Goal: Task Accomplishment & Management: Manage account settings

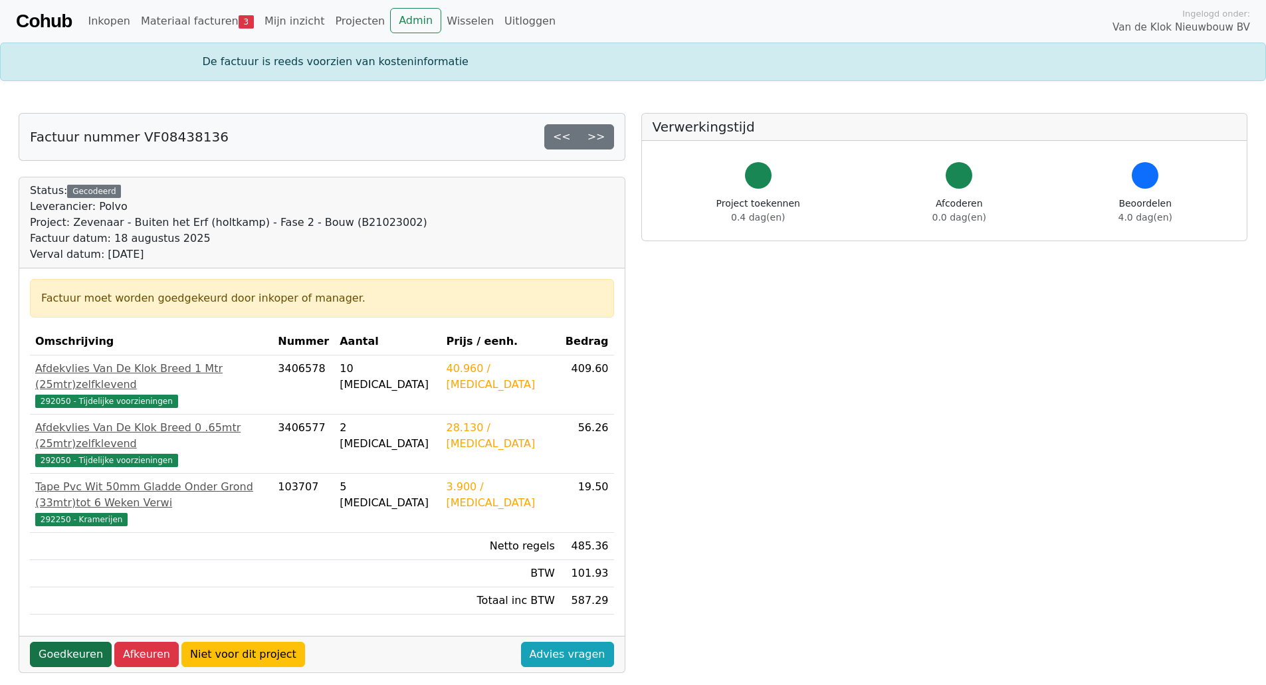
click at [72, 642] on link "Goedkeuren" at bounding box center [71, 654] width 82 height 25
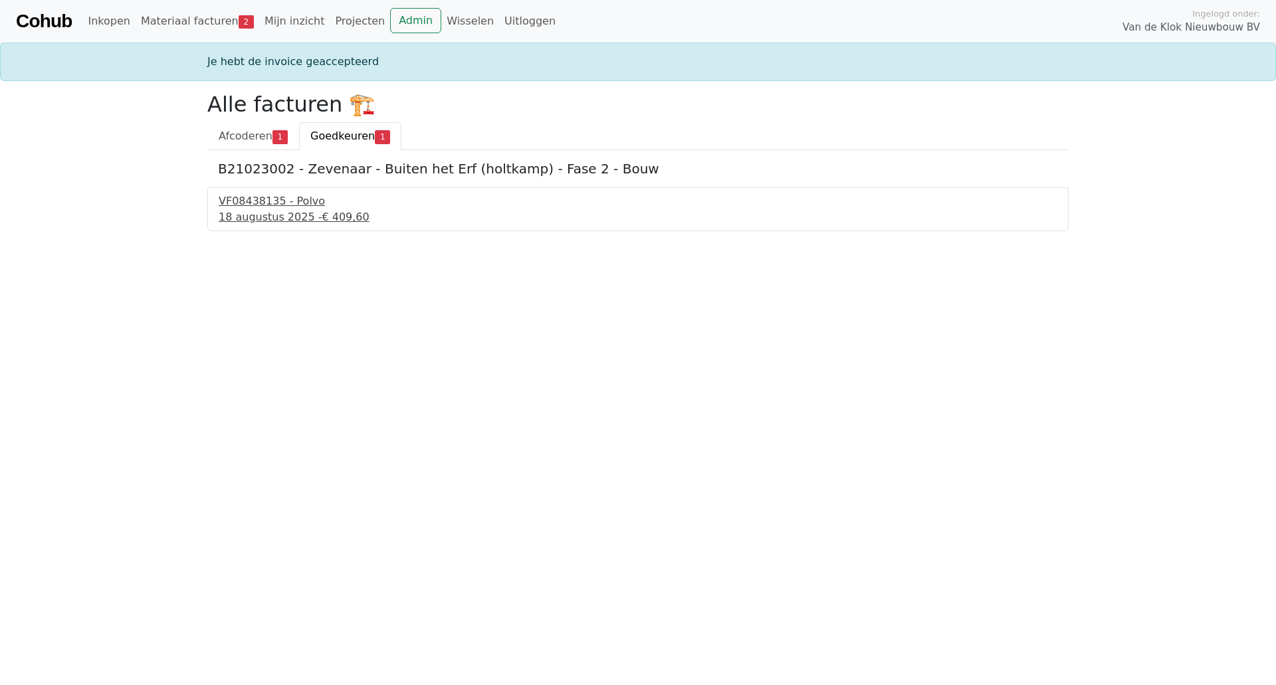
click at [253, 210] on div "18 augustus 2025 - € 409,60" at bounding box center [638, 217] width 839 height 16
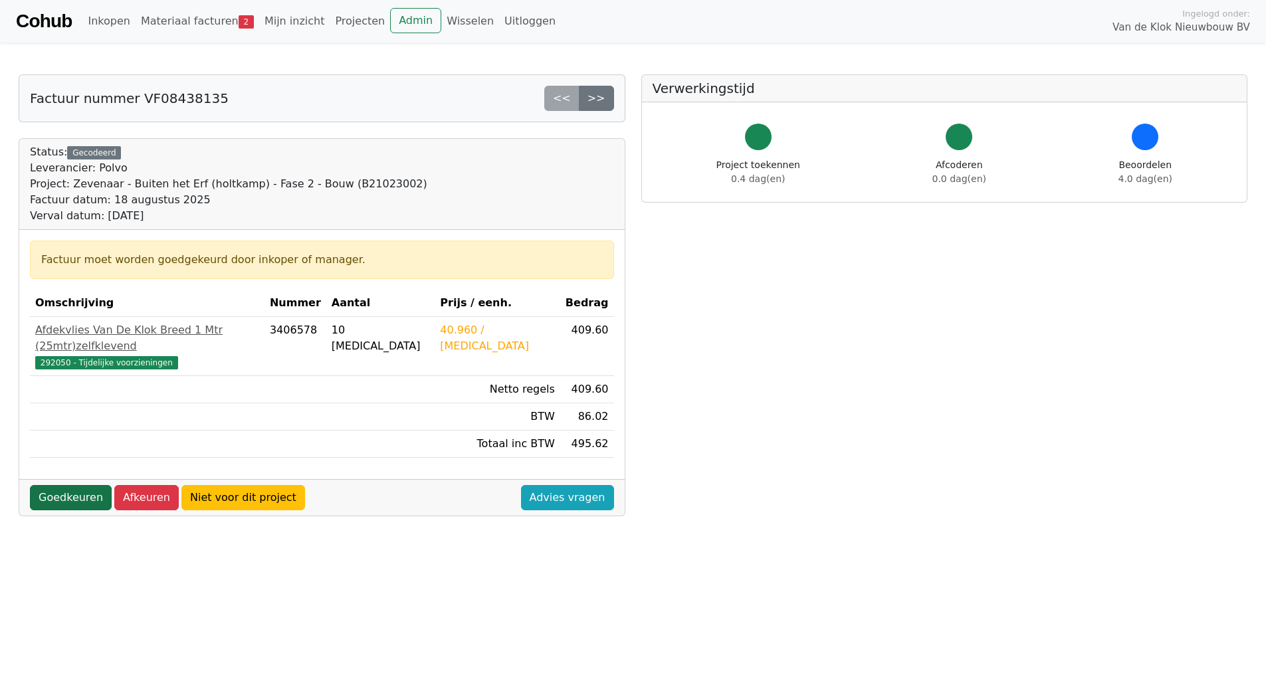
click at [54, 485] on link "Goedkeuren" at bounding box center [71, 497] width 82 height 25
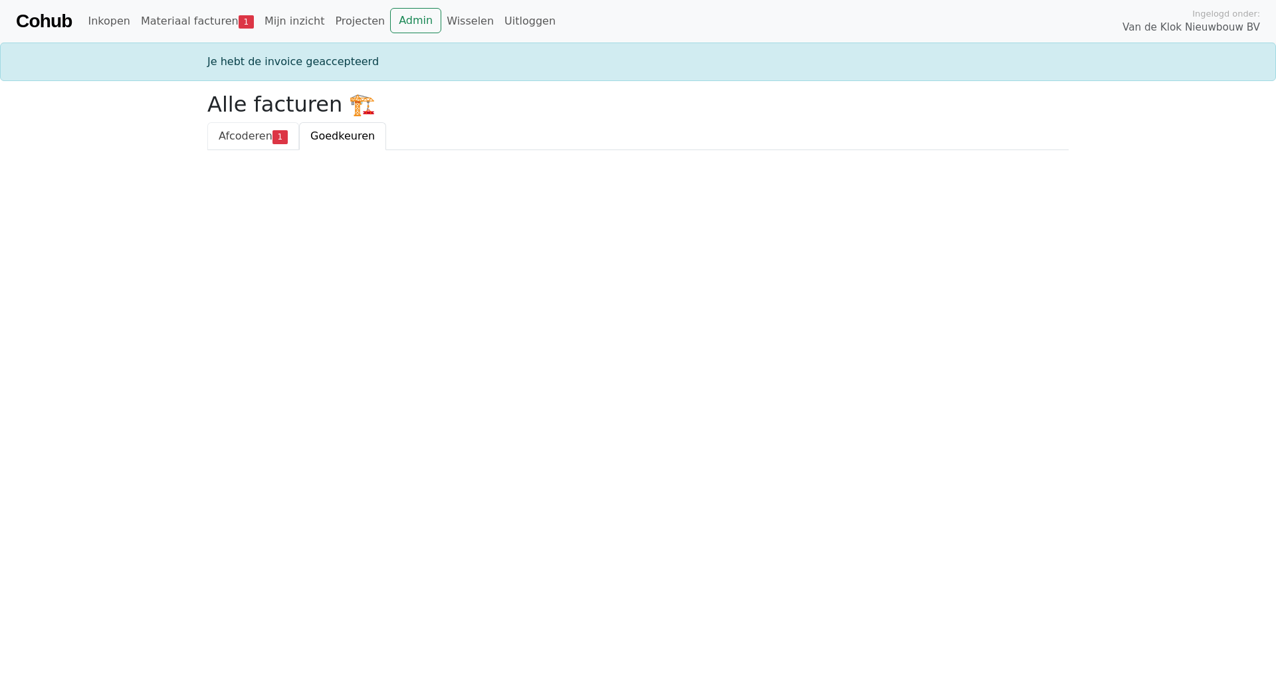
click at [243, 141] on span "Afcoderen" at bounding box center [246, 136] width 54 height 13
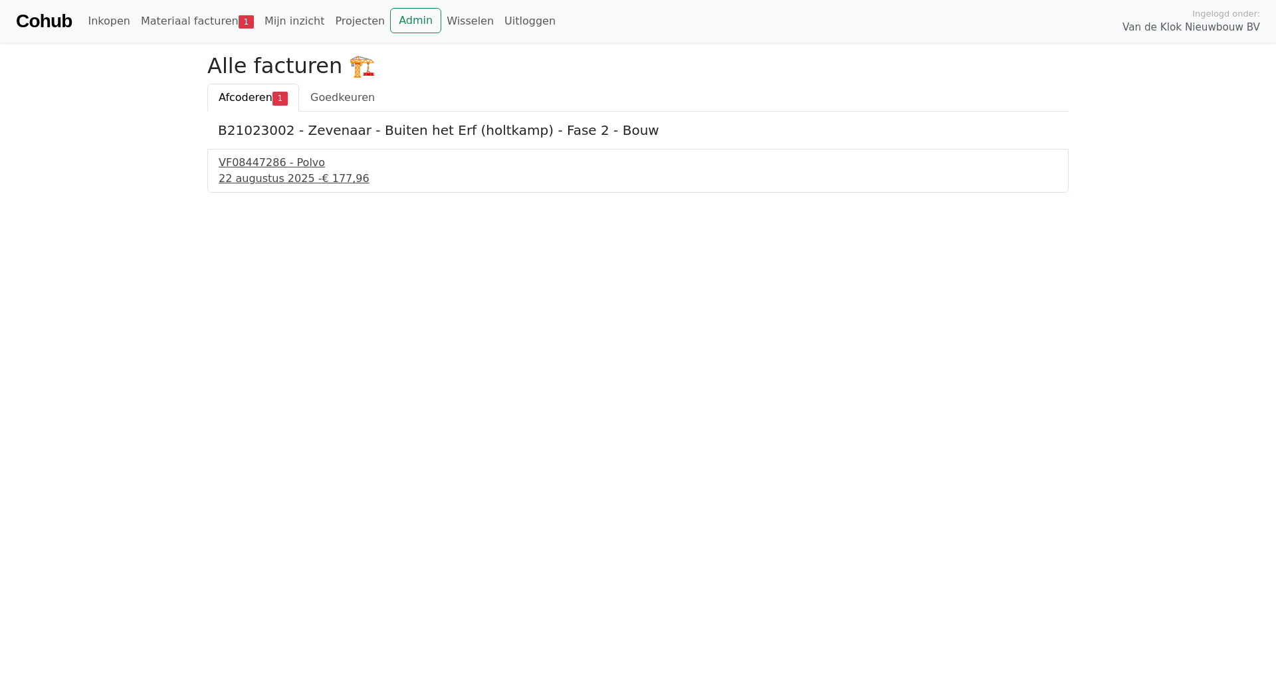
click at [249, 171] on div "22 augustus 2025 - € 177,96" at bounding box center [638, 179] width 839 height 16
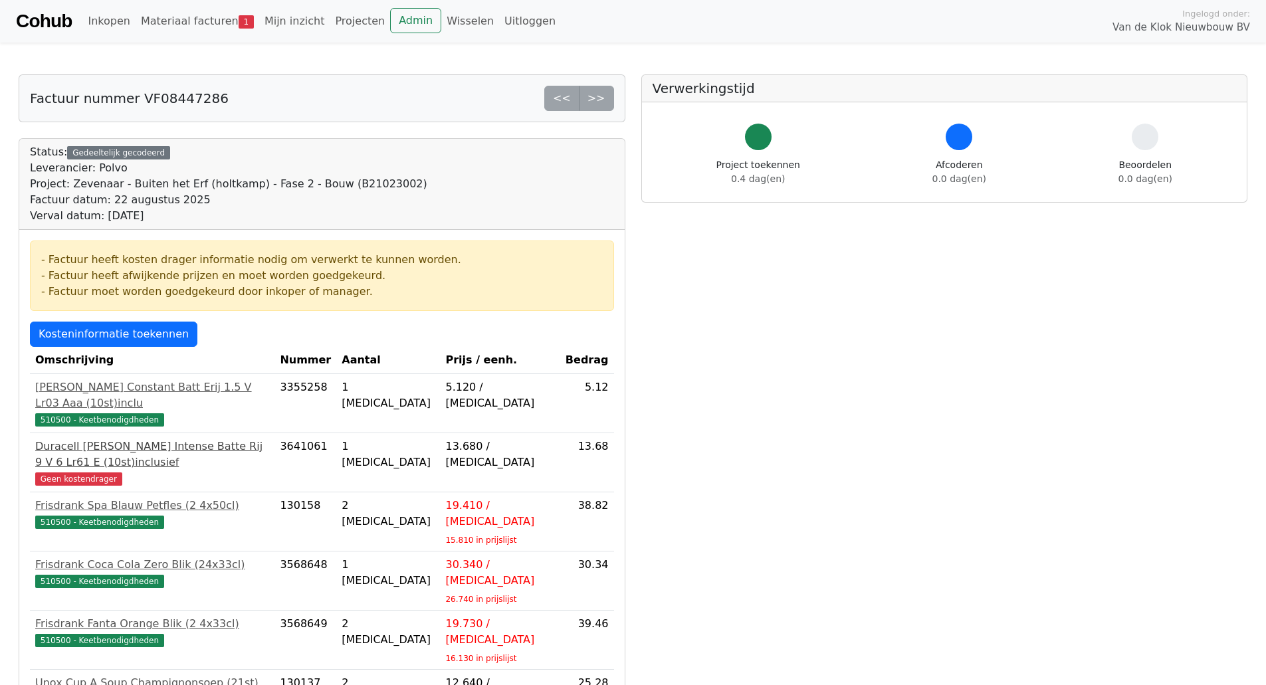
click at [76, 472] on span "Geen kostendrager" at bounding box center [78, 478] width 87 height 13
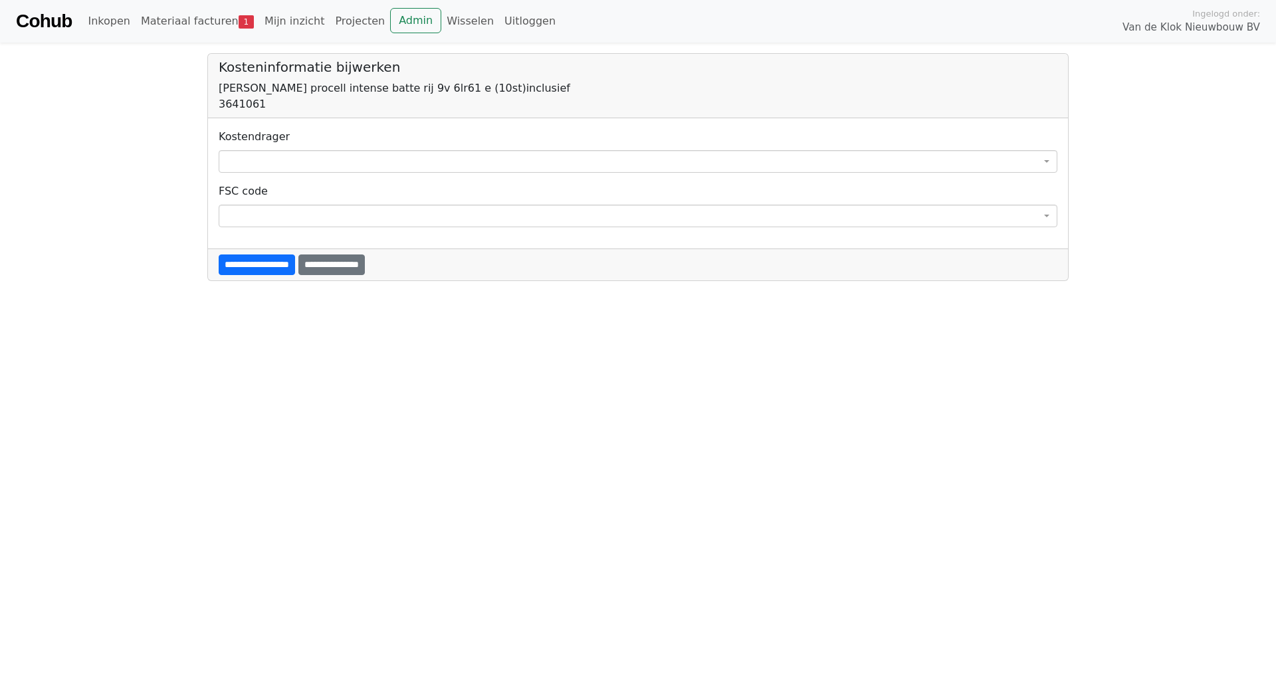
click at [250, 155] on span at bounding box center [638, 161] width 839 height 23
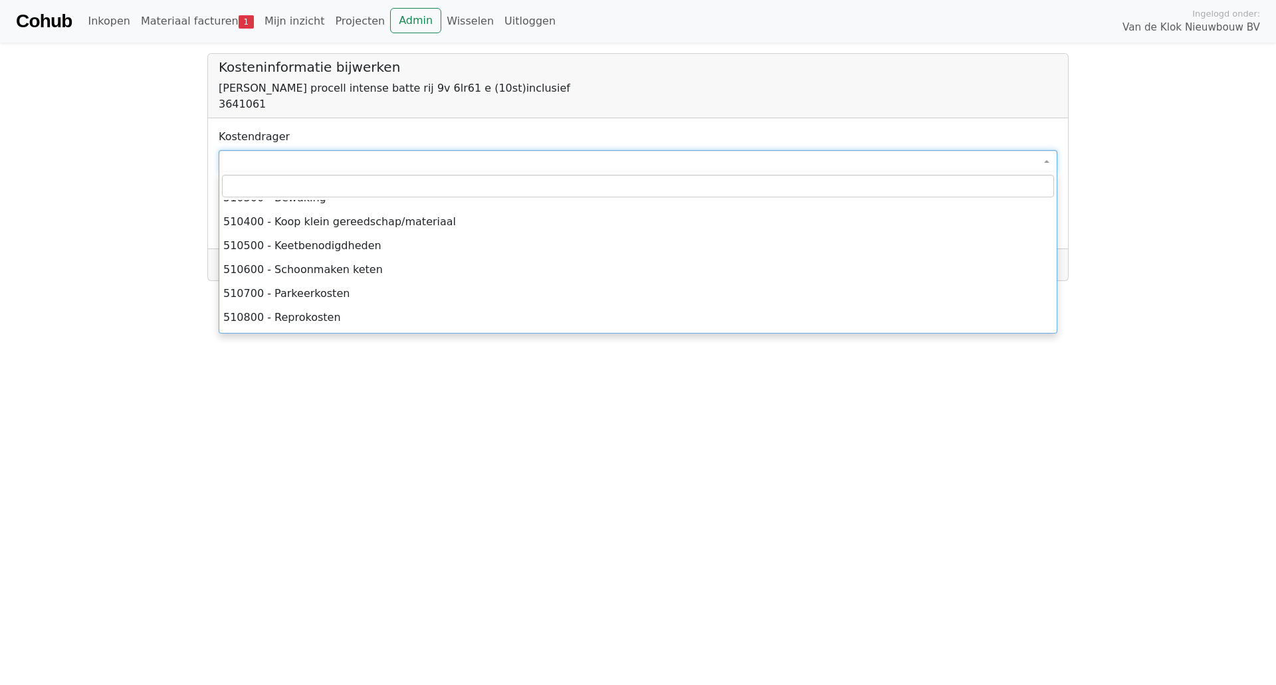
scroll to position [9223, 0]
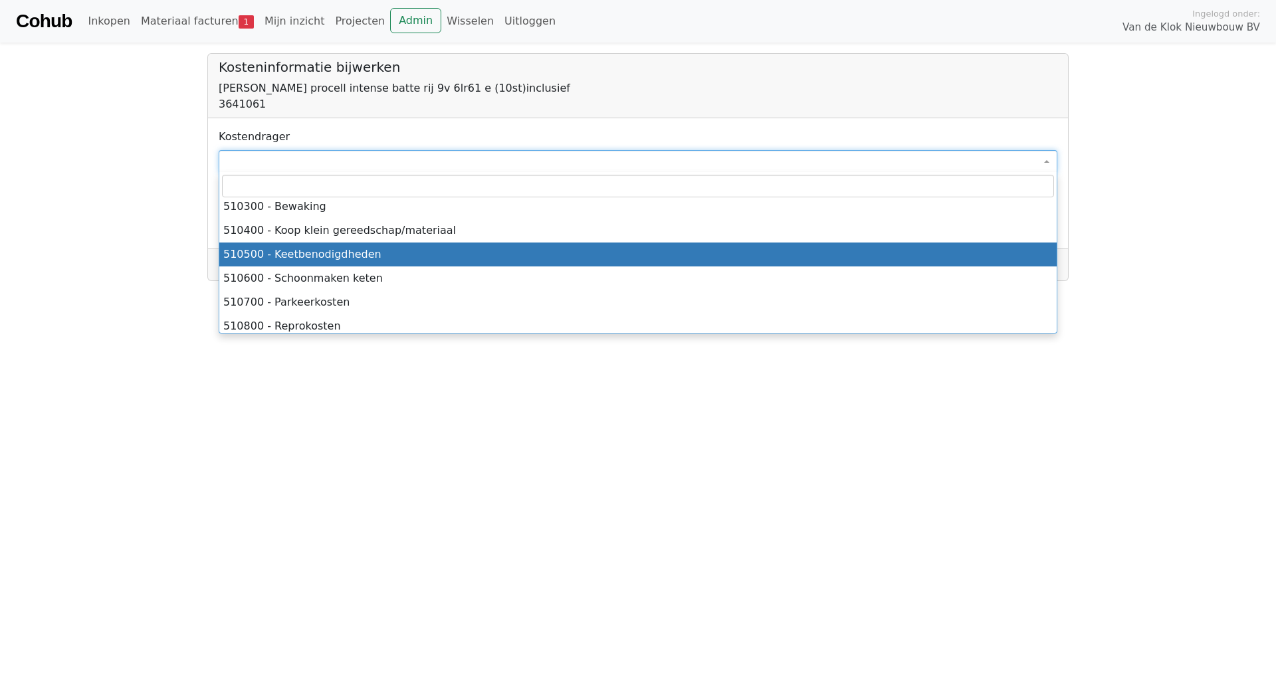
select select "****"
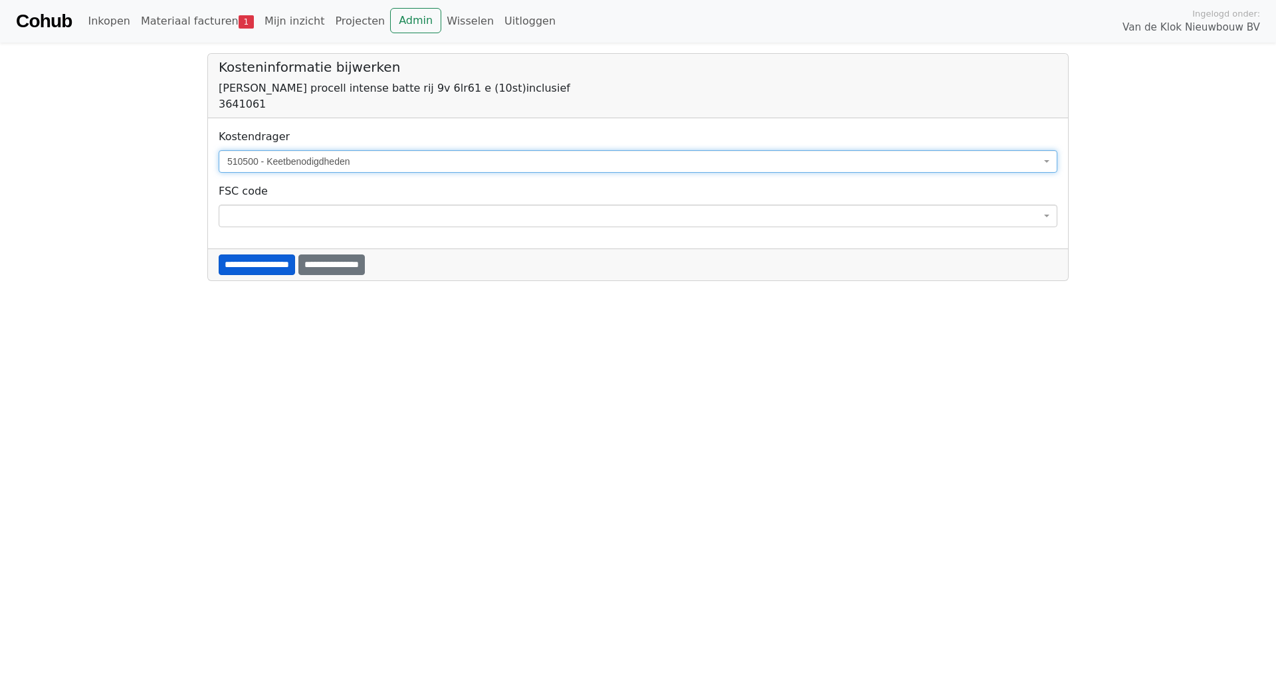
click at [257, 262] on input "**********" at bounding box center [257, 264] width 76 height 21
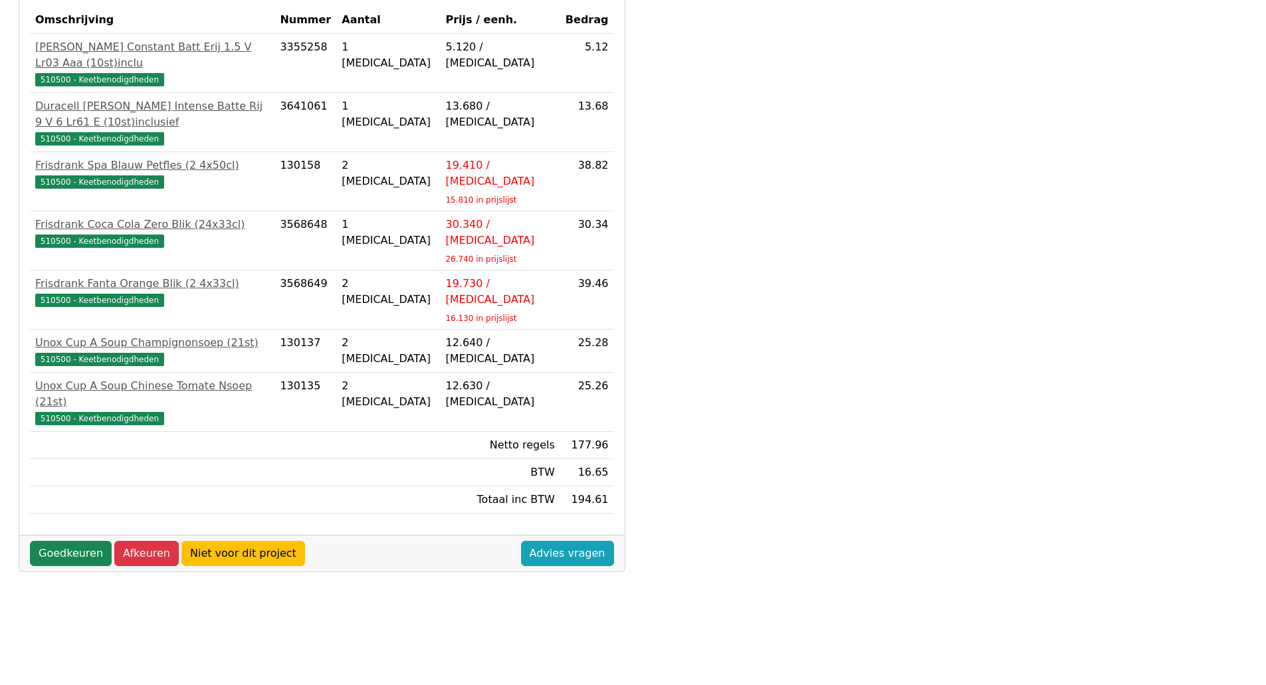
scroll to position [339, 0]
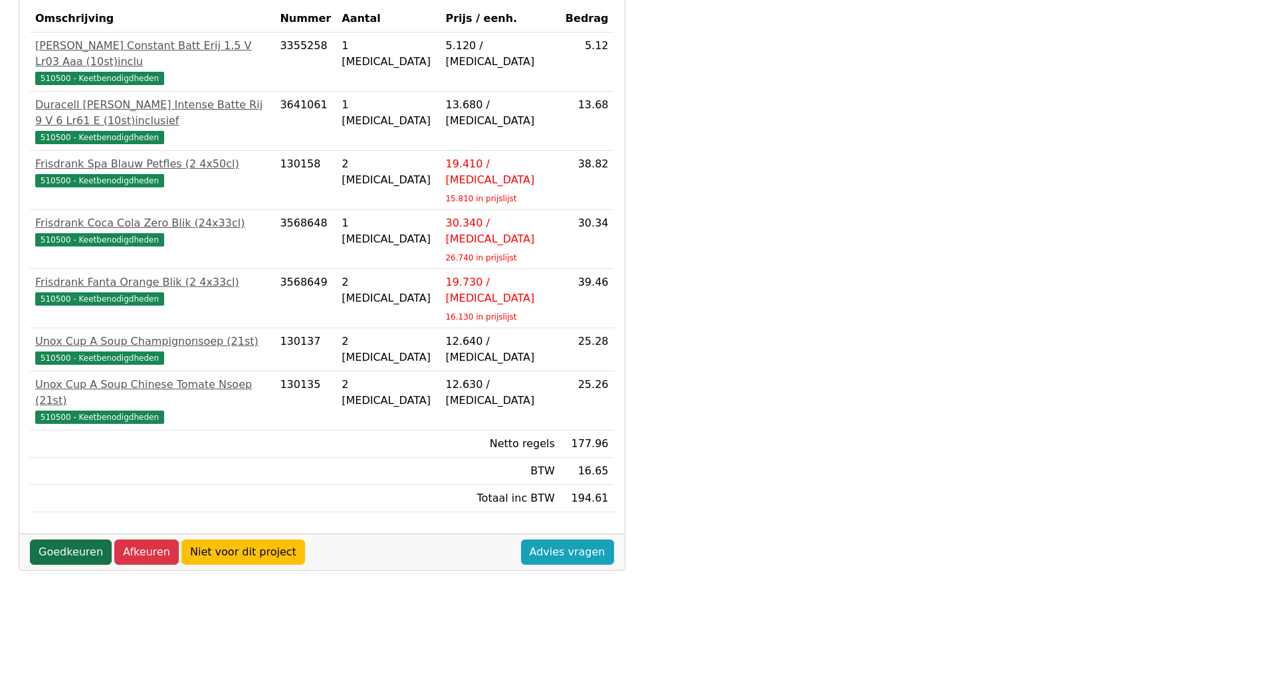
click at [75, 540] on link "Goedkeuren" at bounding box center [71, 552] width 82 height 25
